Goal: Information Seeking & Learning: Check status

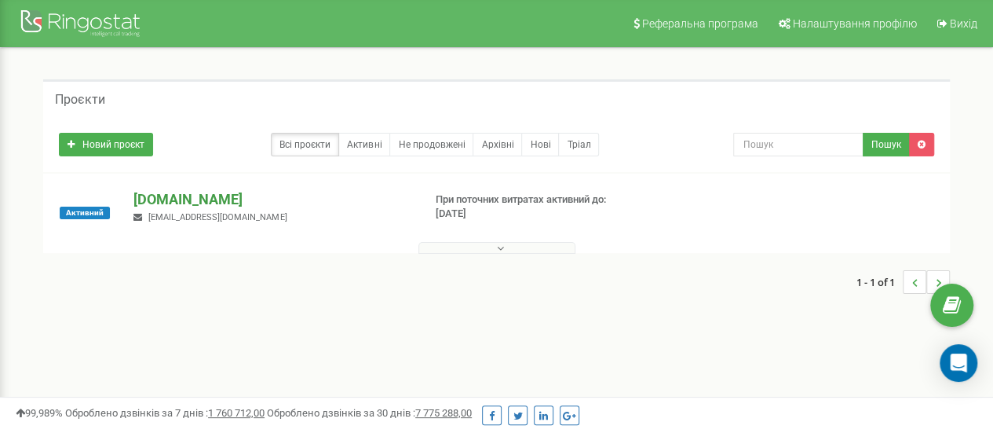
click at [161, 207] on p "[DOMAIN_NAME]" at bounding box center [271, 199] width 276 height 20
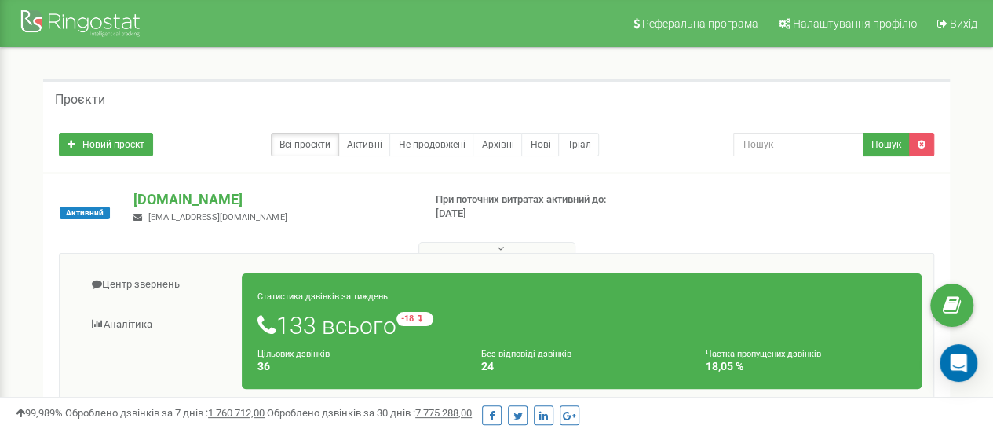
scroll to position [78, 0]
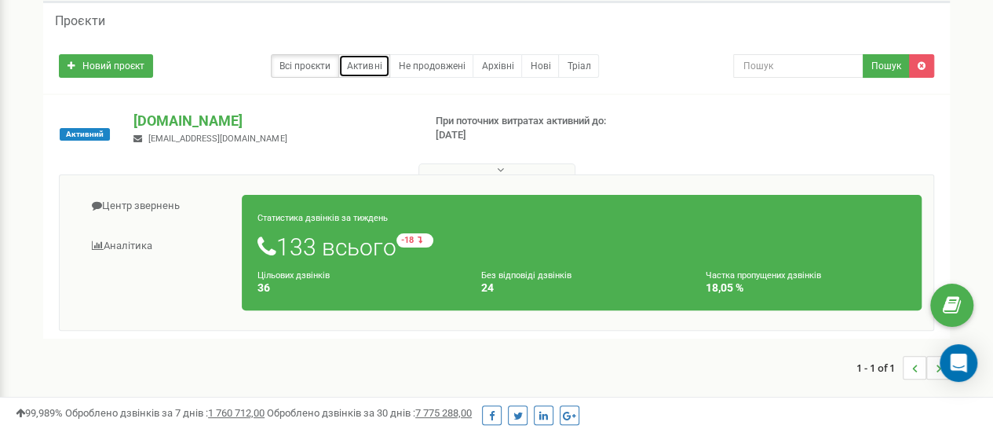
click at [372, 70] on link "Активні" at bounding box center [364, 66] width 52 height 24
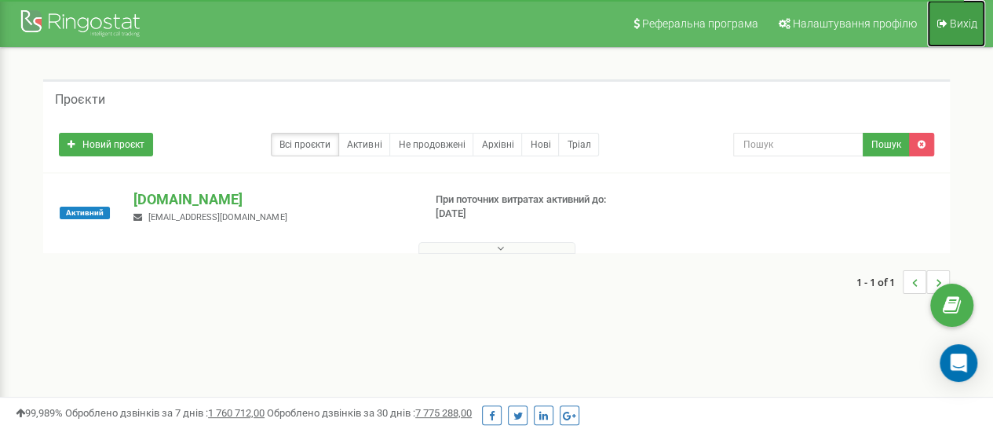
click at [951, 22] on span "Вихід" at bounding box center [963, 23] width 27 height 13
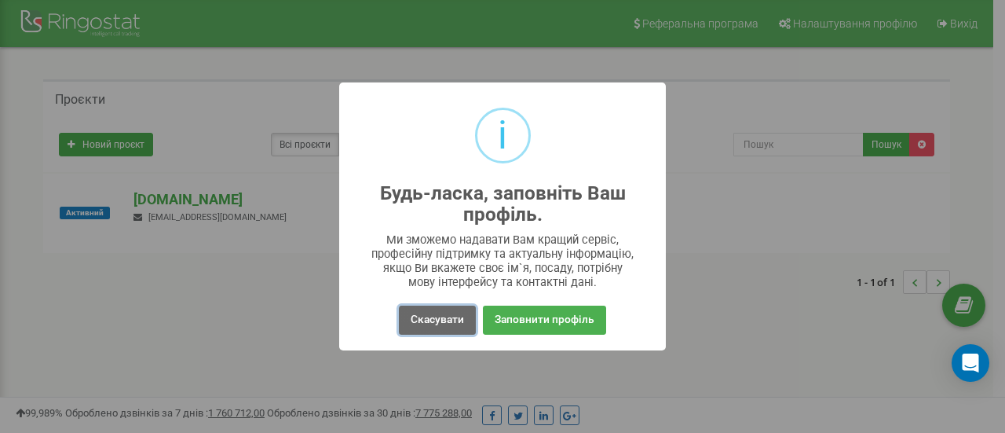
click at [437, 316] on button "Скасувати" at bounding box center [437, 319] width 77 height 29
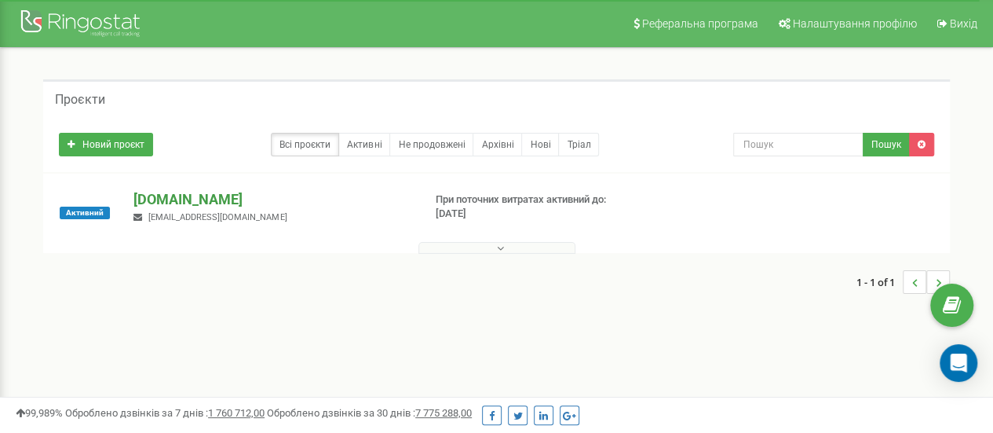
click at [250, 206] on p "[DOMAIN_NAME]" at bounding box center [271, 199] width 276 height 20
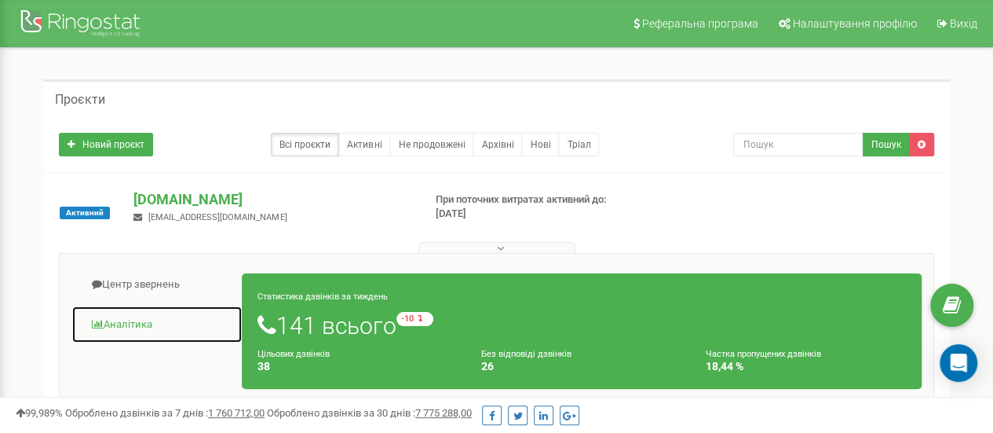
click at [119, 323] on link "Аналiтика" at bounding box center [156, 324] width 171 height 38
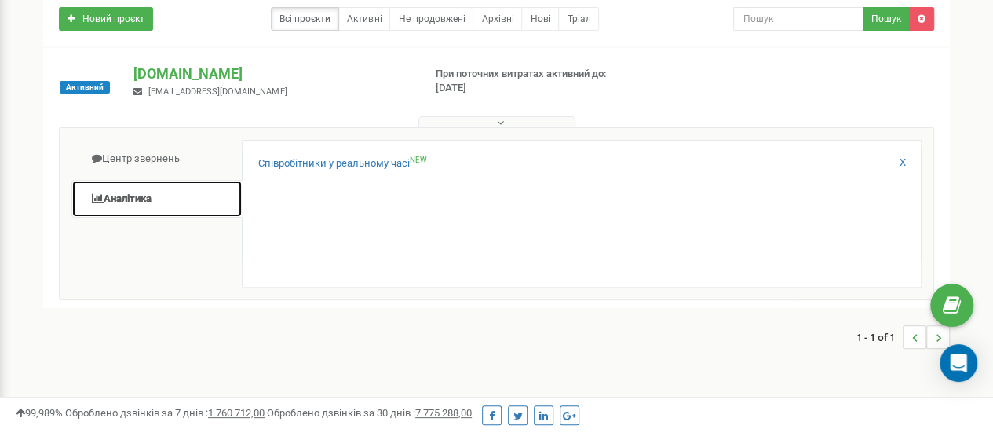
scroll to position [157, 0]
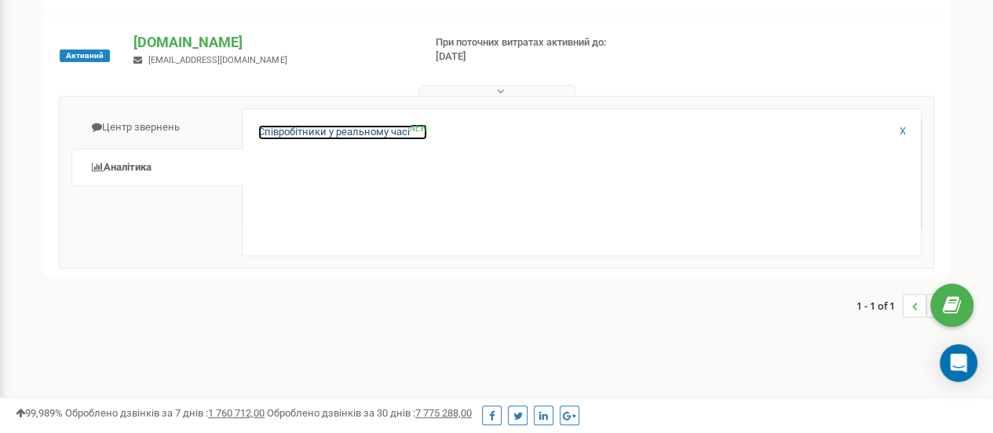
click at [356, 129] on link "Співробітники у реальному часі NEW" at bounding box center [342, 132] width 169 height 15
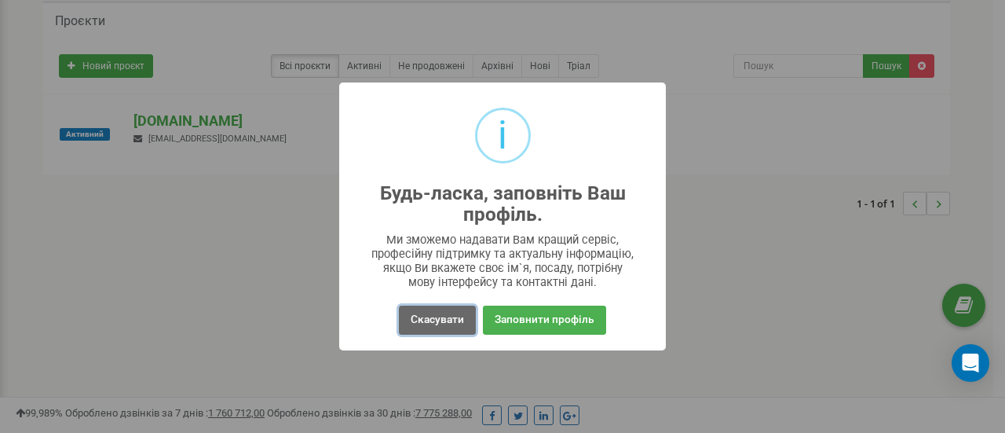
click at [418, 316] on button "Скасувати" at bounding box center [437, 319] width 77 height 29
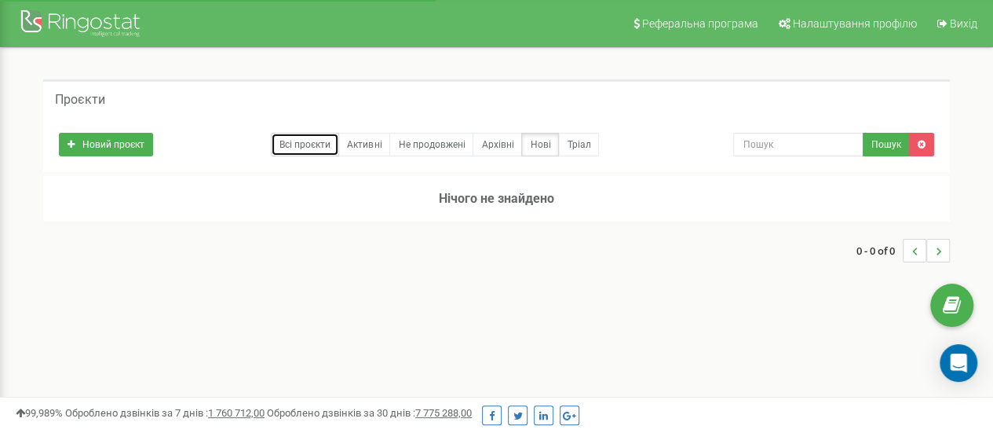
click at [323, 137] on link "Всі проєкти" at bounding box center [305, 145] width 68 height 24
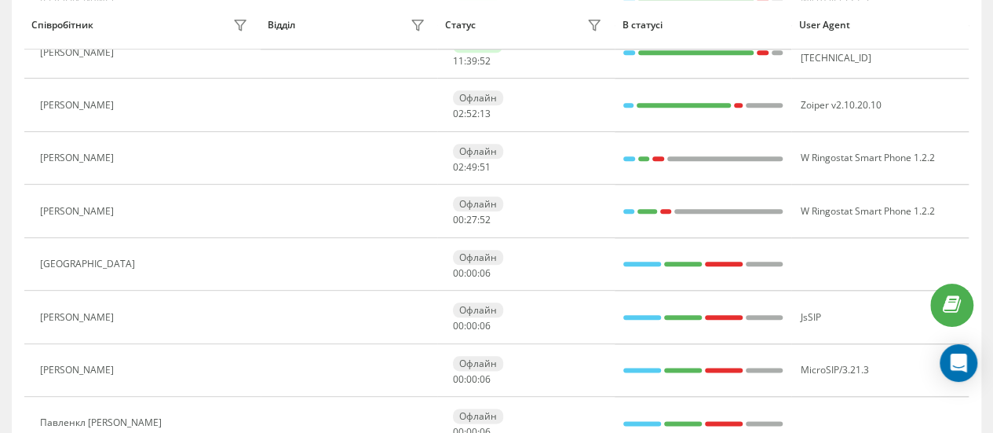
scroll to position [787, 0]
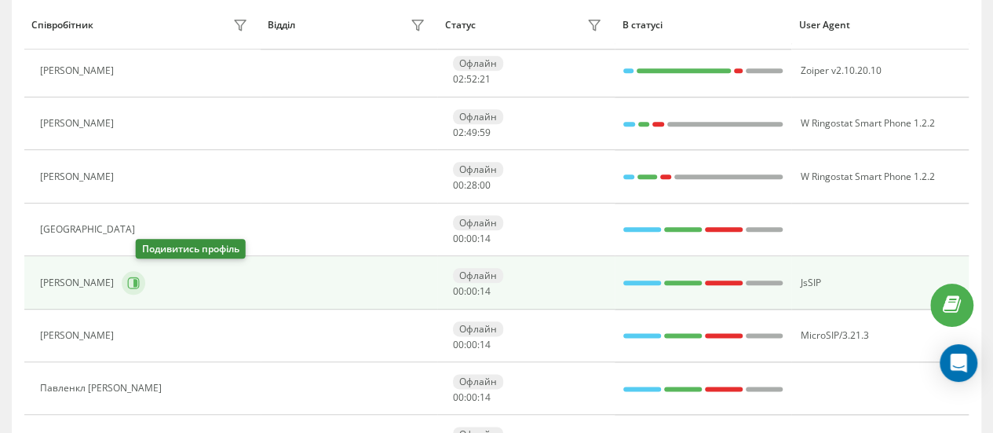
click at [140, 276] on icon at bounding box center [133, 282] width 13 height 13
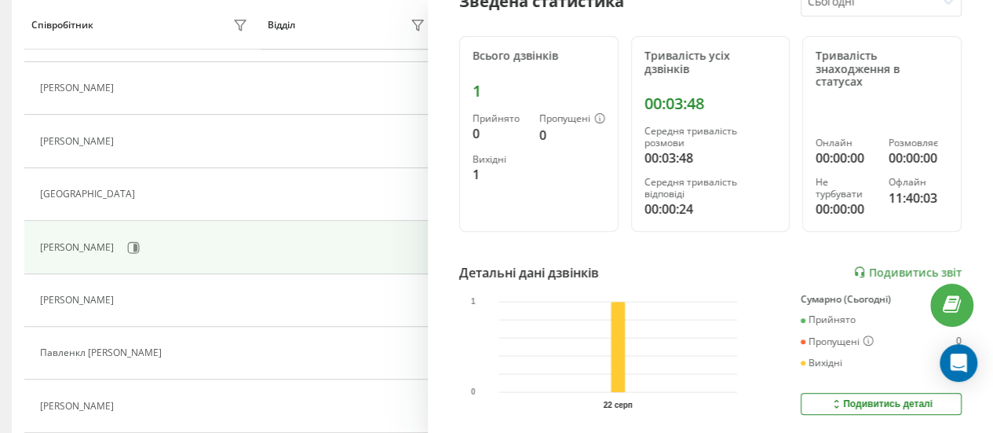
scroll to position [207, 0]
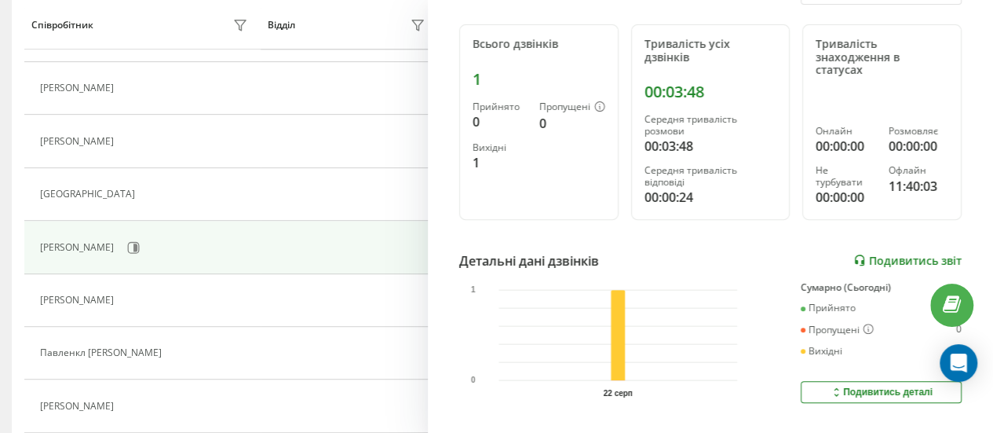
click at [904, 258] on link "Подивитись звіт" at bounding box center [907, 260] width 108 height 13
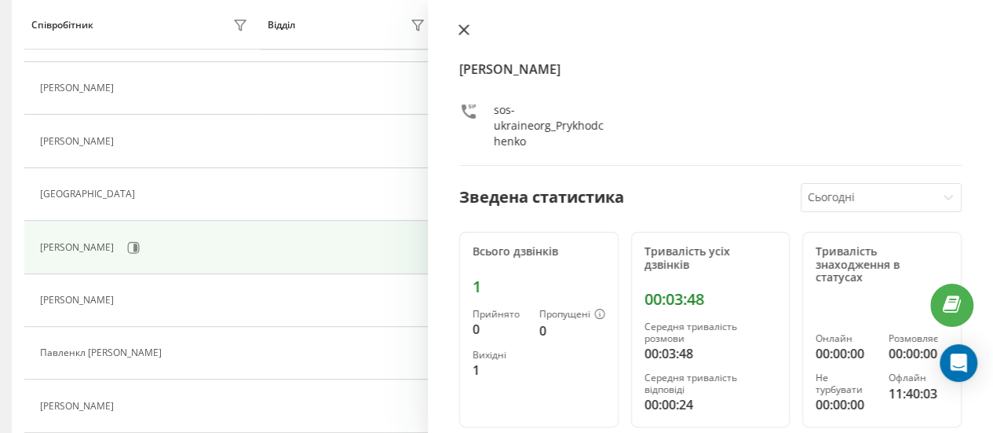
click at [457, 24] on button at bounding box center [464, 31] width 20 height 15
click at [462, 27] on icon at bounding box center [463, 29] width 11 height 11
click at [465, 32] on icon at bounding box center [463, 29] width 9 height 9
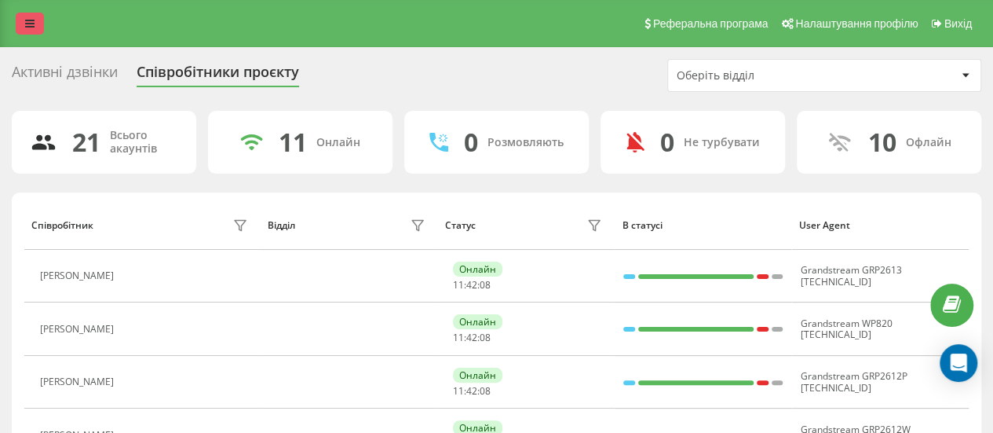
click at [29, 33] on link at bounding box center [30, 24] width 28 height 22
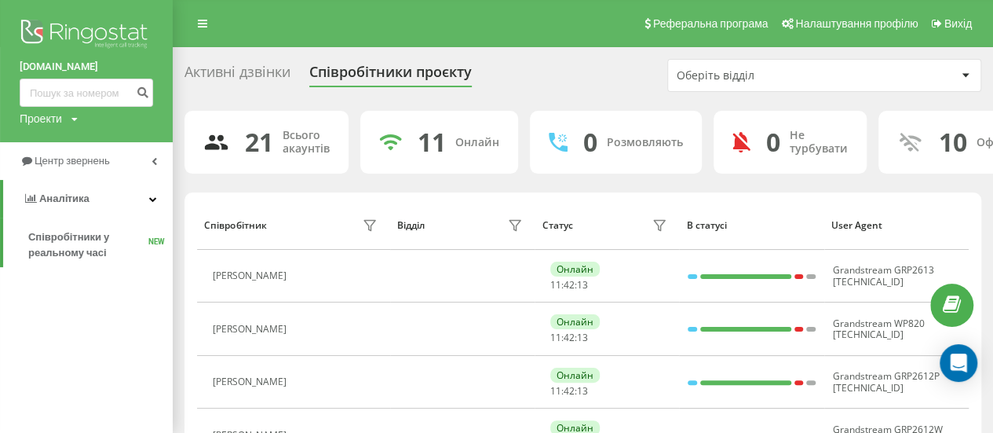
click at [82, 32] on img at bounding box center [86, 35] width 133 height 39
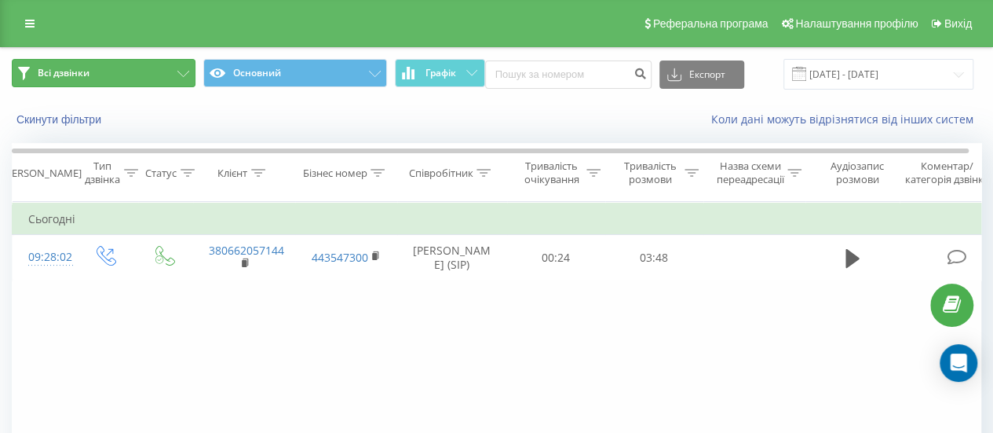
click at [162, 67] on button "Всі дзвінки" at bounding box center [104, 73] width 184 height 28
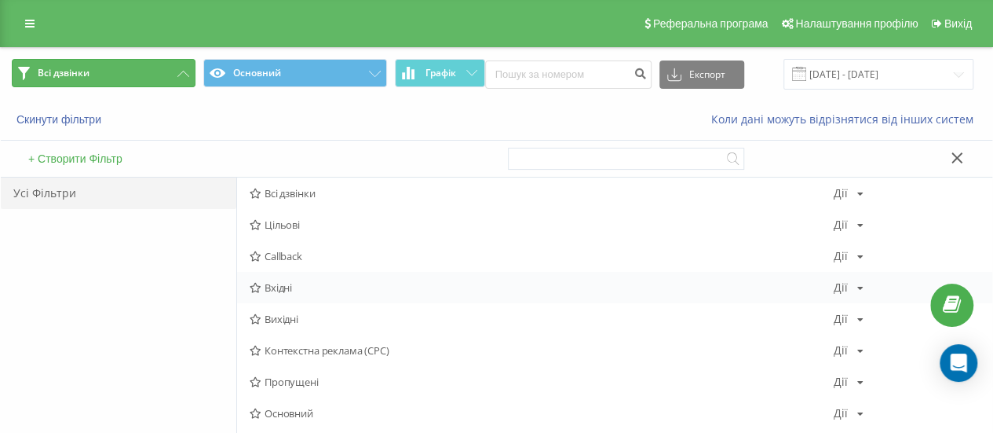
scroll to position [78, 0]
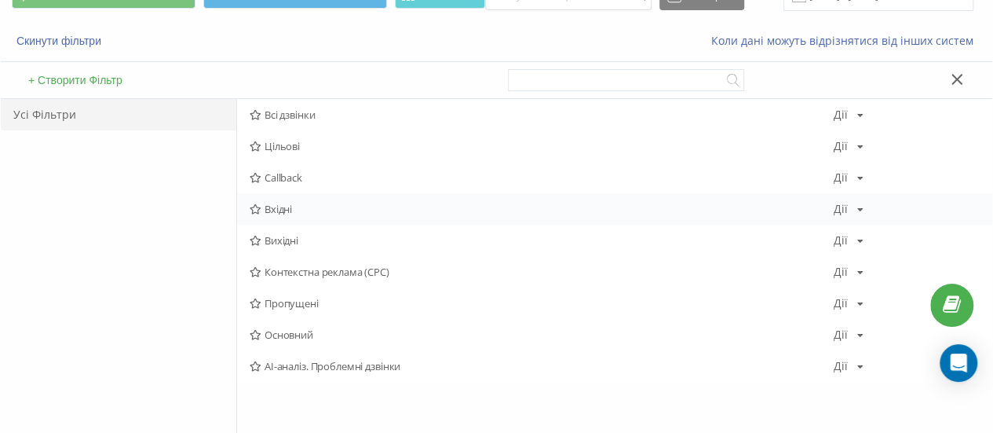
click at [313, 301] on span "Пропущені" at bounding box center [542, 302] width 584 height 11
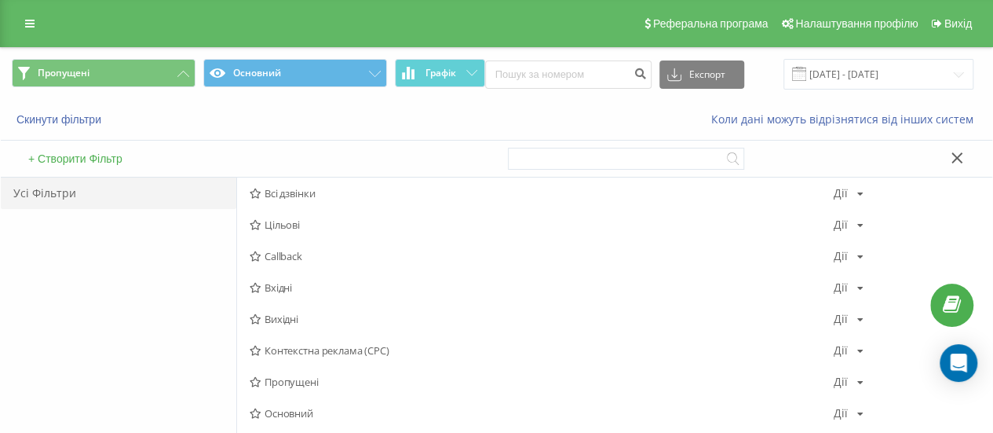
scroll to position [78, 0]
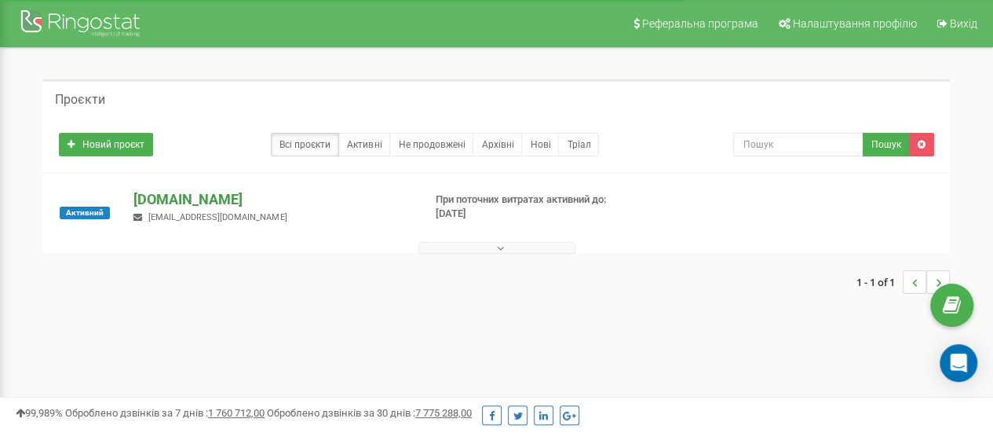
click at [165, 200] on p "[DOMAIN_NAME]" at bounding box center [271, 199] width 276 height 20
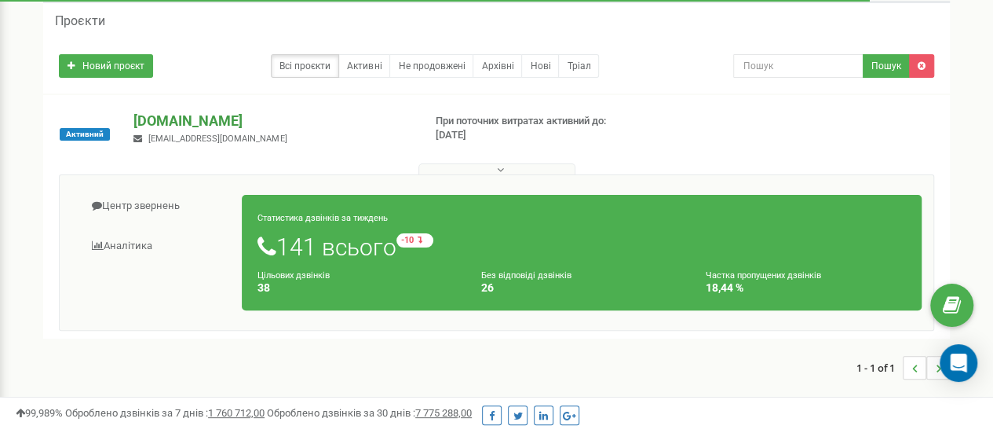
scroll to position [157, 0]
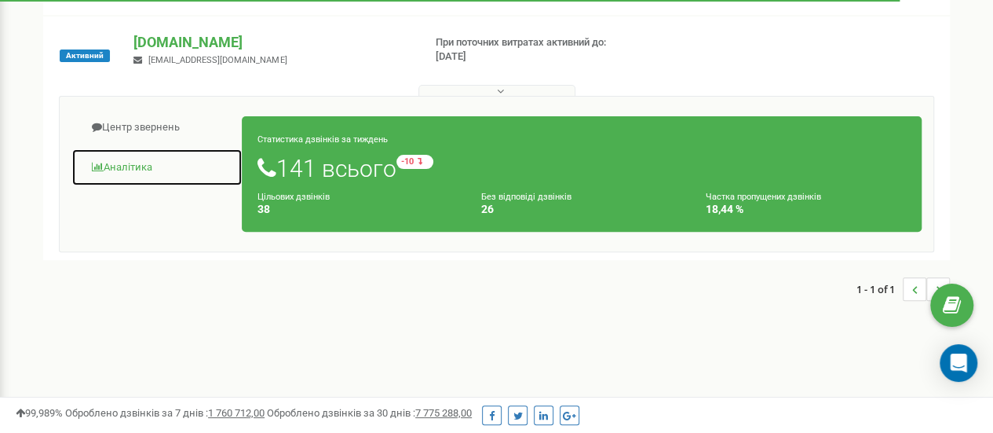
click at [122, 164] on link "Аналiтика" at bounding box center [156, 167] width 171 height 38
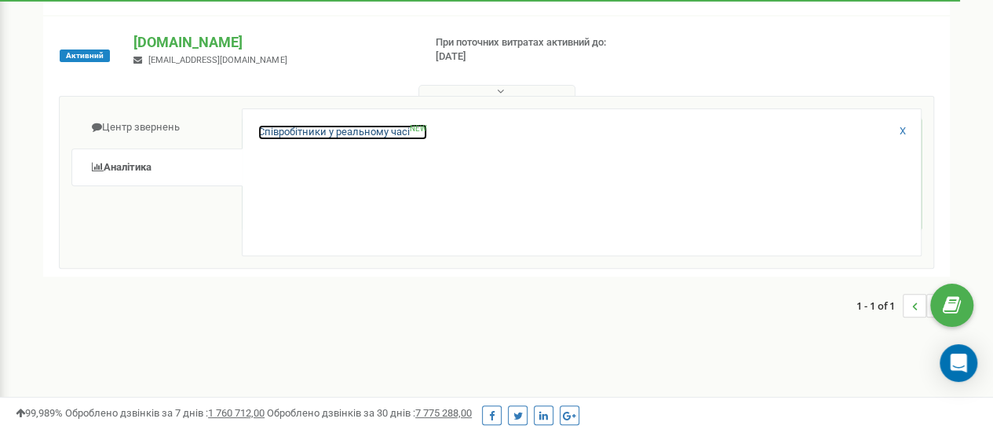
click at [300, 126] on link "Співробітники у реальному часі NEW" at bounding box center [342, 132] width 169 height 15
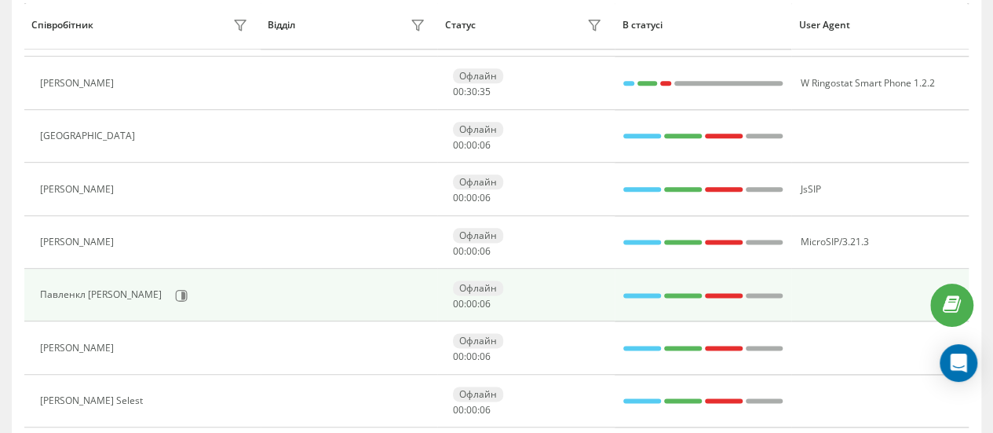
scroll to position [980, 0]
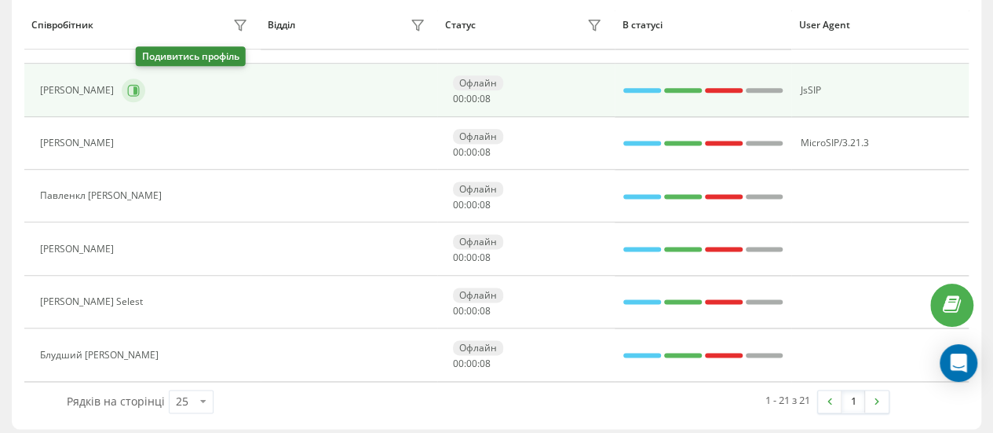
click at [140, 85] on icon at bounding box center [133, 90] width 13 height 13
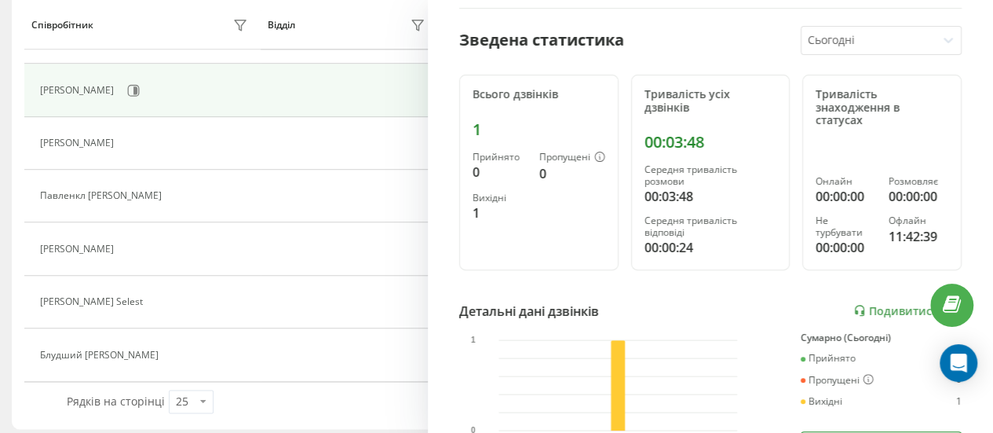
scroll to position [78, 0]
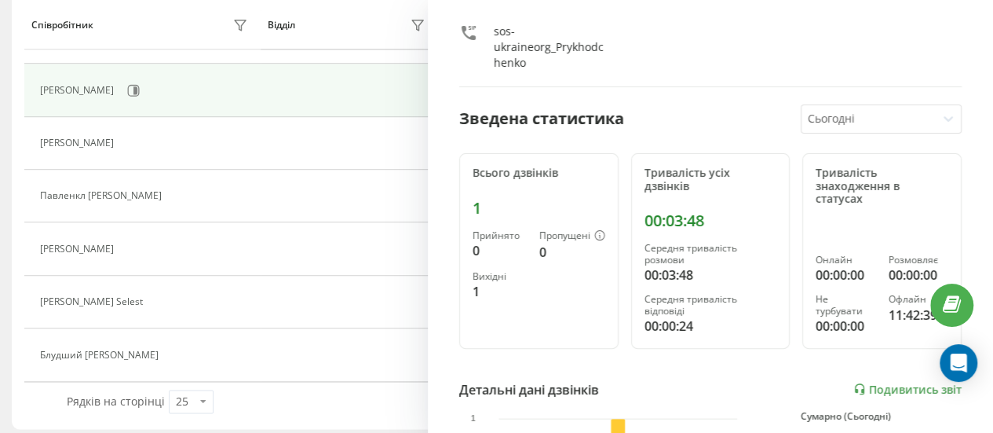
click at [940, 114] on icon at bounding box center [948, 119] width 16 height 16
click at [743, 115] on div "Зведена статистика Сьогодні" at bounding box center [710, 118] width 502 height 29
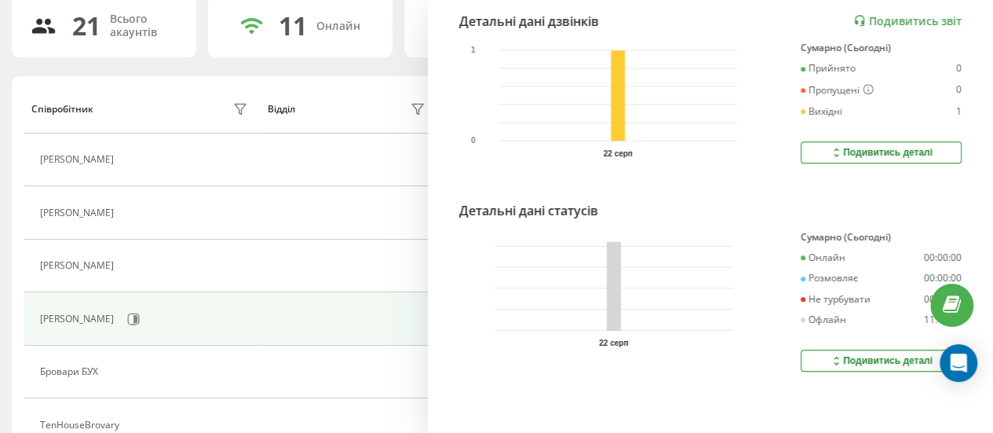
scroll to position [0, 0]
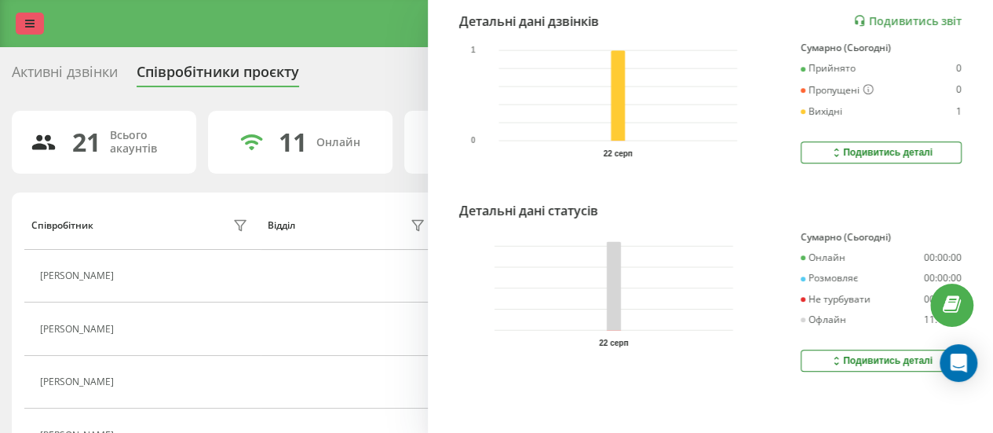
click at [36, 27] on link at bounding box center [30, 24] width 28 height 22
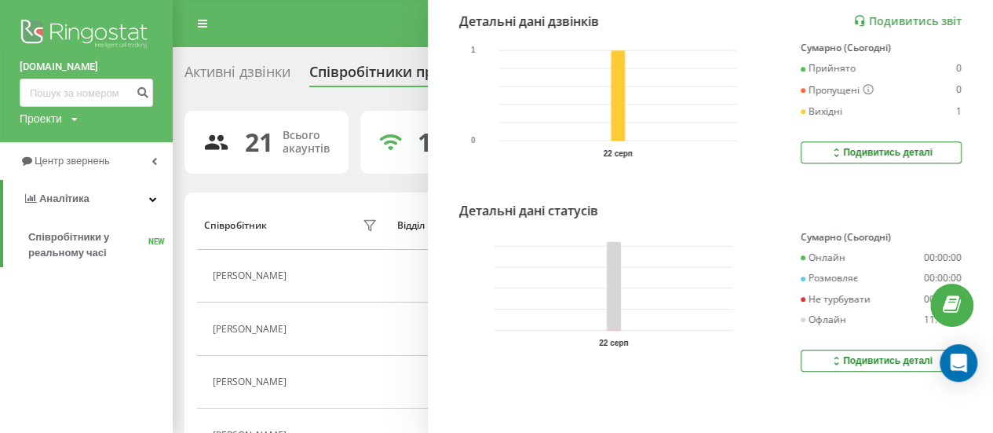
click at [71, 30] on img at bounding box center [86, 35] width 133 height 39
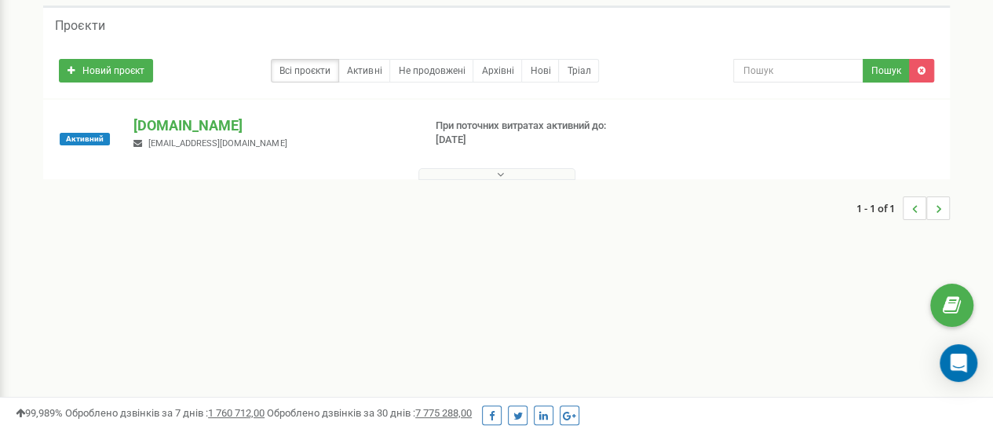
scroll to position [157, 0]
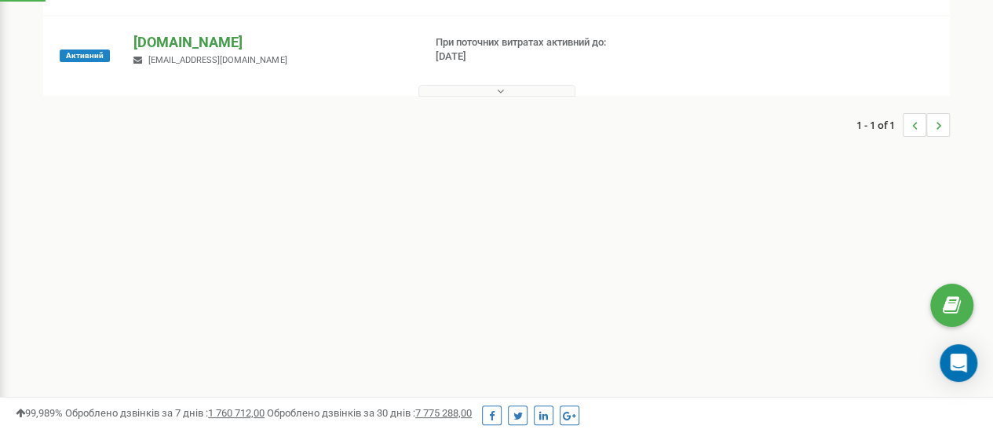
click at [198, 51] on p "[DOMAIN_NAME]" at bounding box center [271, 42] width 276 height 20
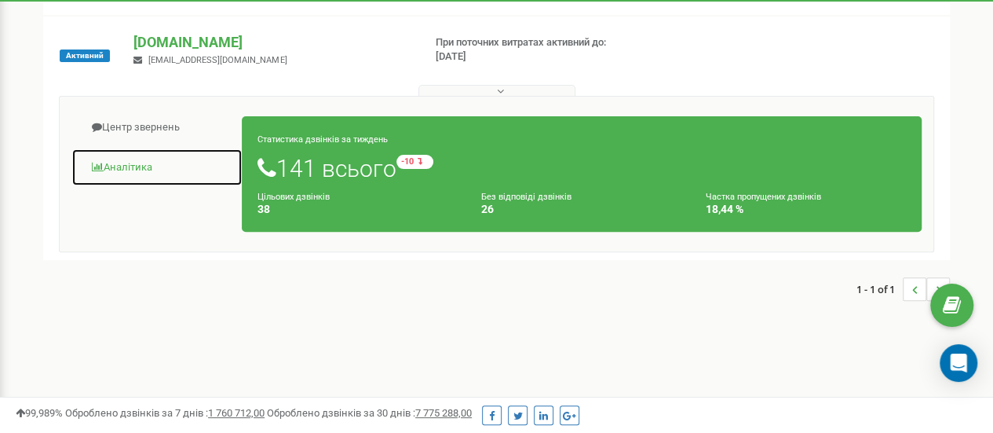
click at [126, 157] on link "Аналiтика" at bounding box center [156, 167] width 171 height 38
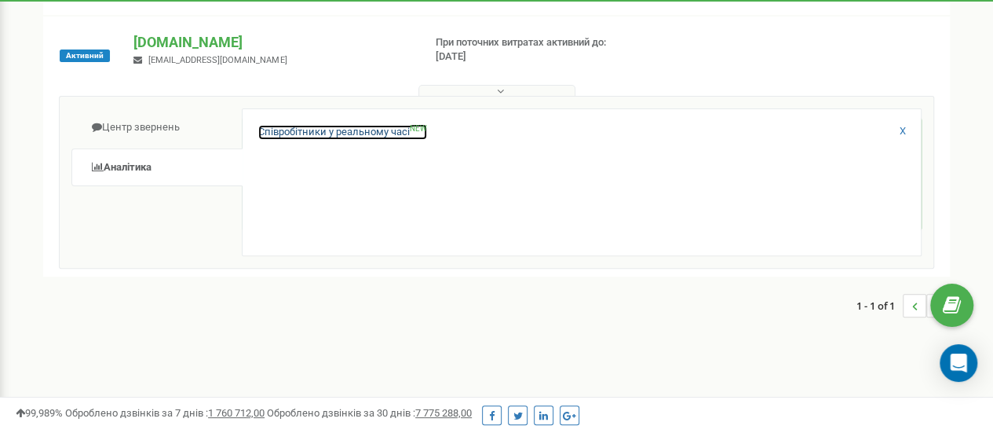
click at [297, 128] on link "Співробітники у реальному часі NEW" at bounding box center [342, 132] width 169 height 15
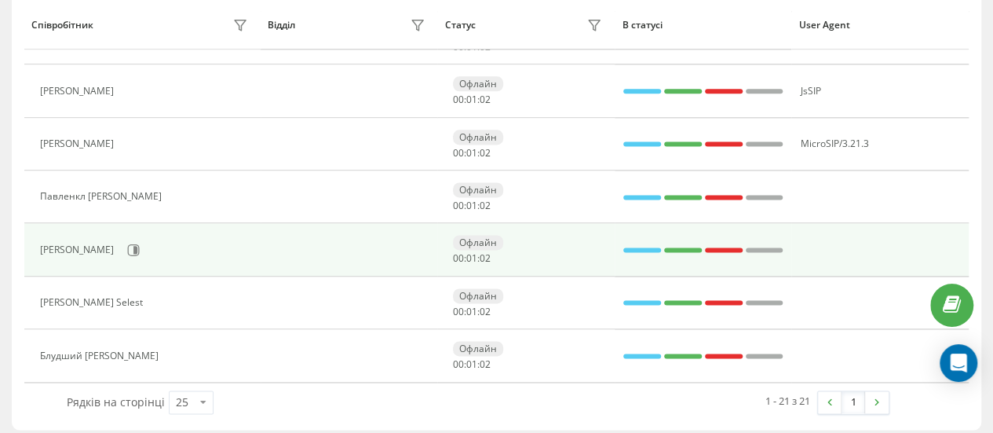
scroll to position [980, 0]
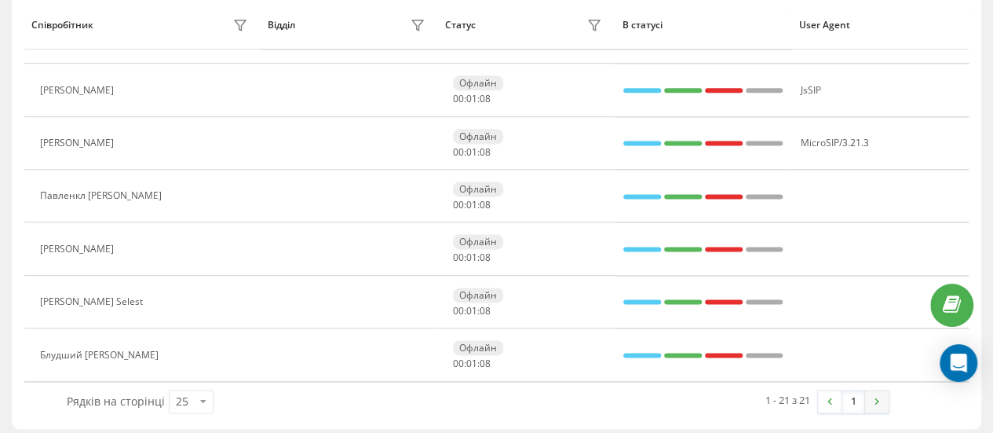
click at [878, 397] on img at bounding box center [876, 400] width 5 height 7
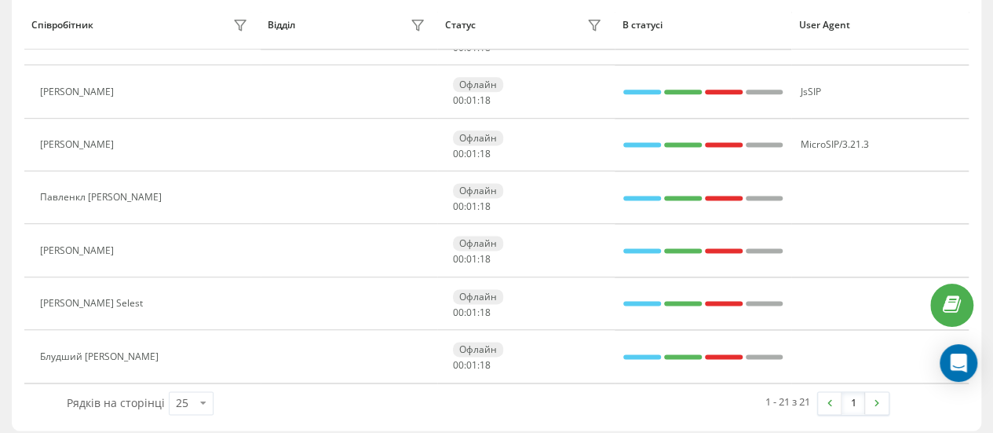
scroll to position [980, 0]
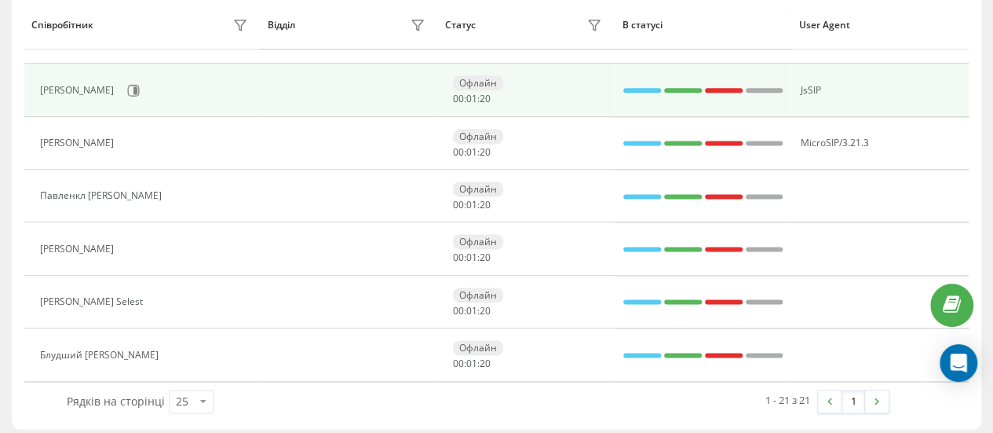
click at [67, 77] on div "[PERSON_NAME]" at bounding box center [146, 90] width 212 height 27
click at [140, 84] on icon at bounding box center [133, 90] width 13 height 13
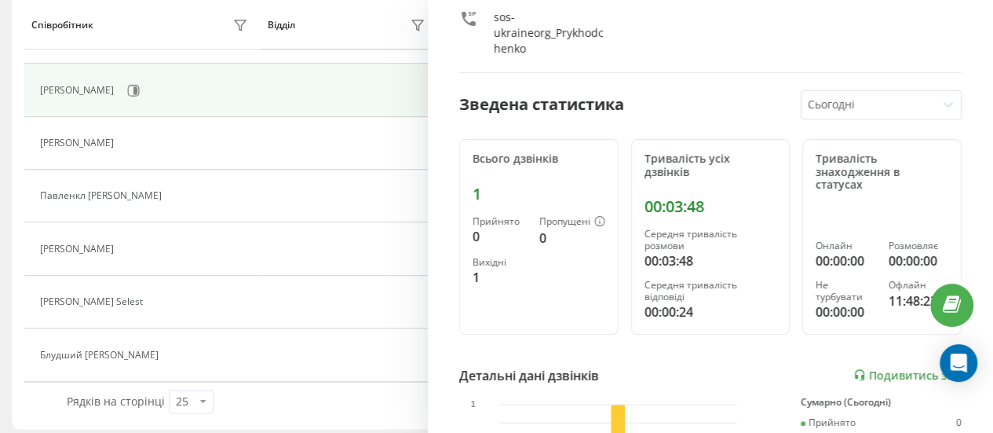
scroll to position [63, 0]
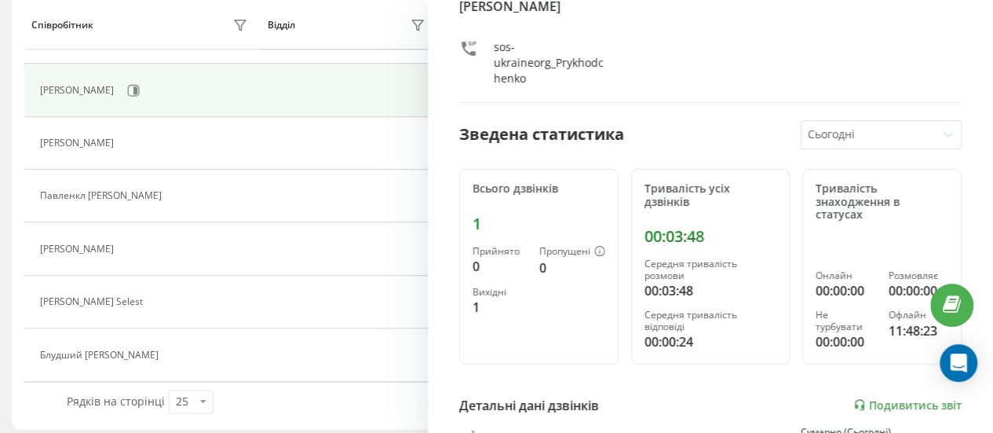
click at [940, 141] on icon at bounding box center [948, 134] width 16 height 16
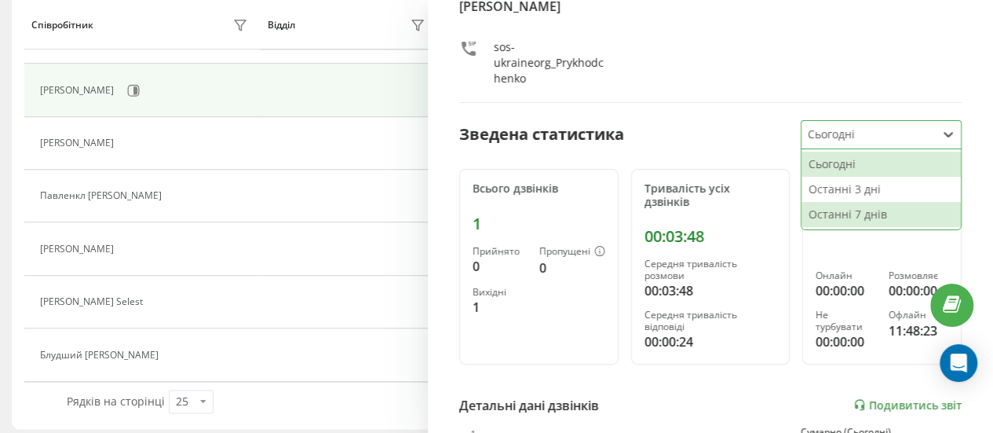
click at [901, 214] on div "Останні 7 днів" at bounding box center [880, 214] width 159 height 25
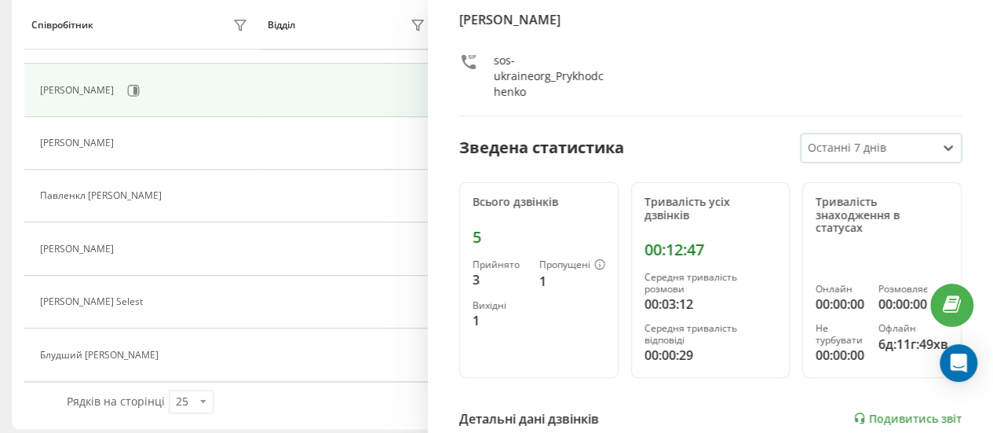
scroll to position [0, 0]
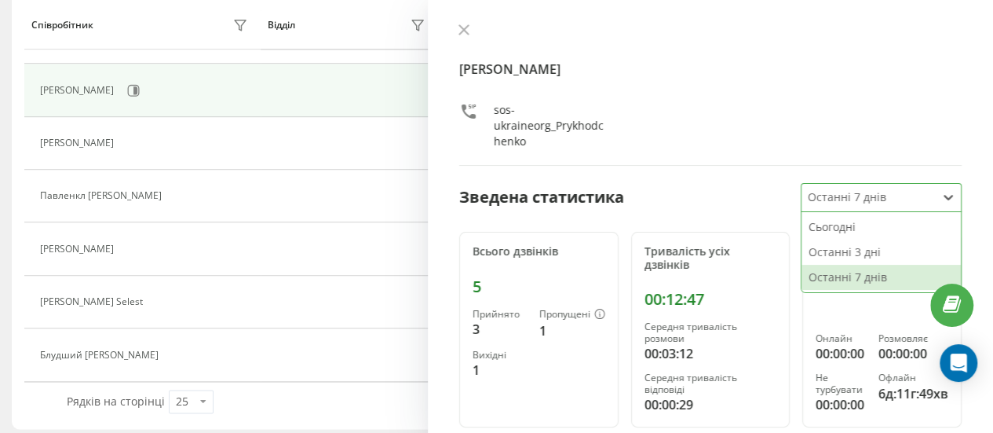
click at [940, 203] on icon at bounding box center [948, 197] width 16 height 16
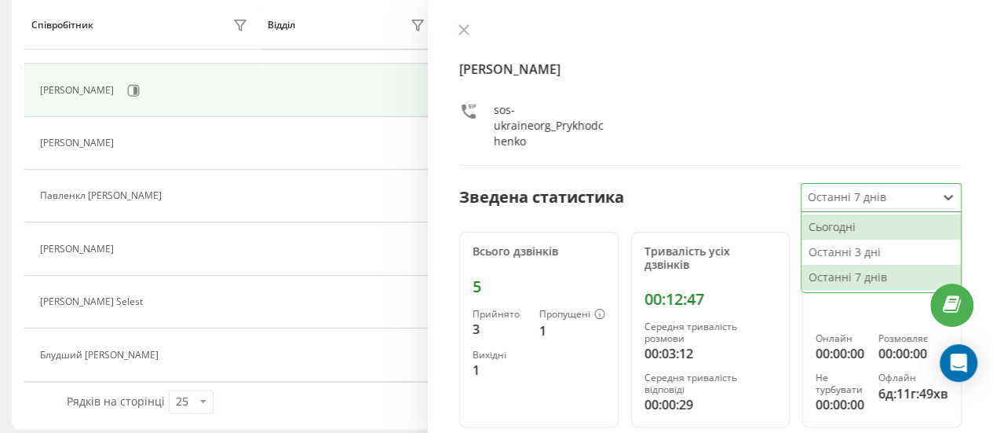
click at [918, 220] on div "Сьогодні" at bounding box center [880, 226] width 159 height 25
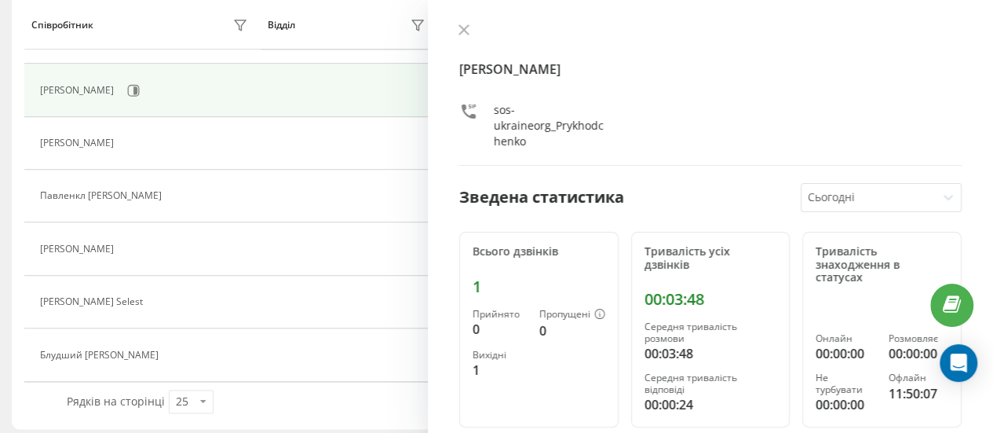
click at [463, 21] on div "[PERSON_NAME]-ukraineorg_Prykhodchenko Зведена статистика Сьогодні Всього дзвін…" at bounding box center [710, 216] width 565 height 433
click at [466, 29] on icon at bounding box center [463, 29] width 11 height 11
click at [462, 27] on icon at bounding box center [463, 29] width 9 height 9
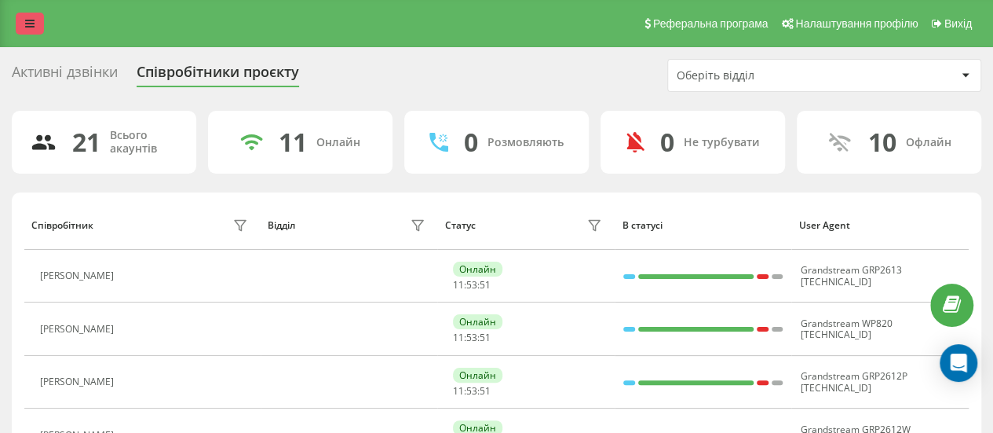
click at [38, 14] on link at bounding box center [30, 24] width 28 height 22
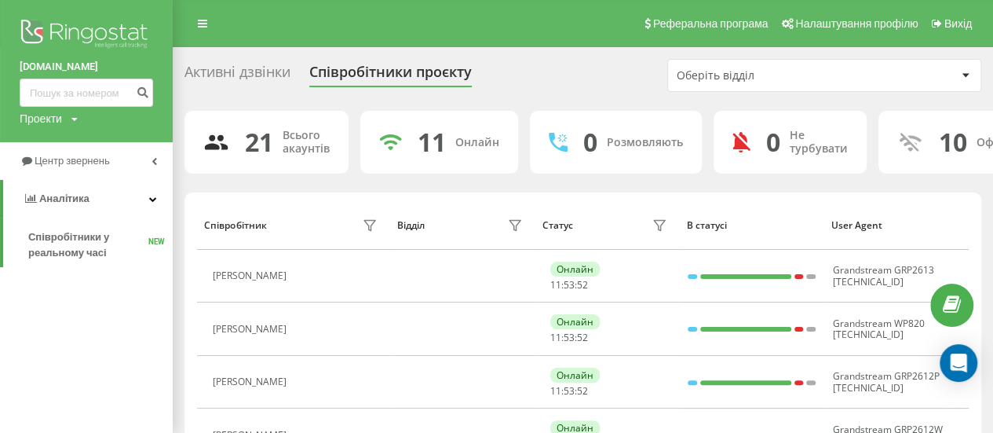
click at [59, 34] on img at bounding box center [86, 35] width 133 height 39
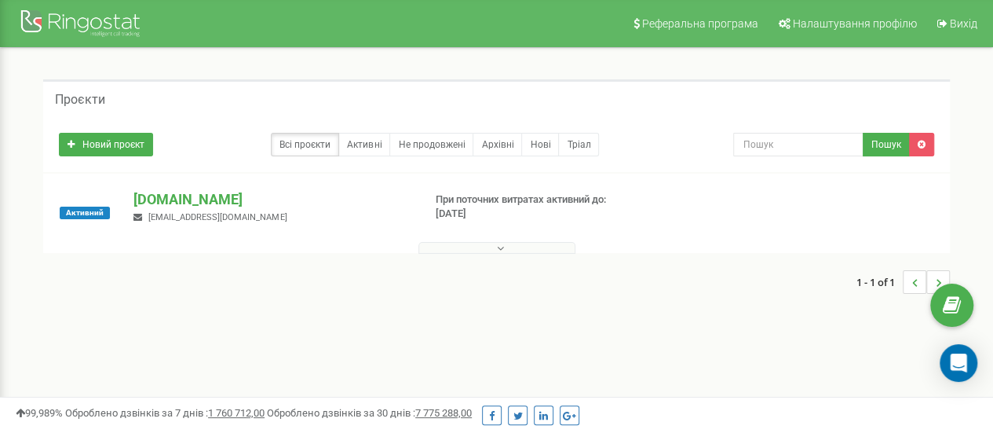
click at [214, 212] on span "[EMAIL_ADDRESS][DOMAIN_NAME]" at bounding box center [217, 217] width 138 height 10
click at [157, 199] on p "[DOMAIN_NAME]" at bounding box center [271, 199] width 276 height 20
